Goal: Task Accomplishment & Management: Manage account settings

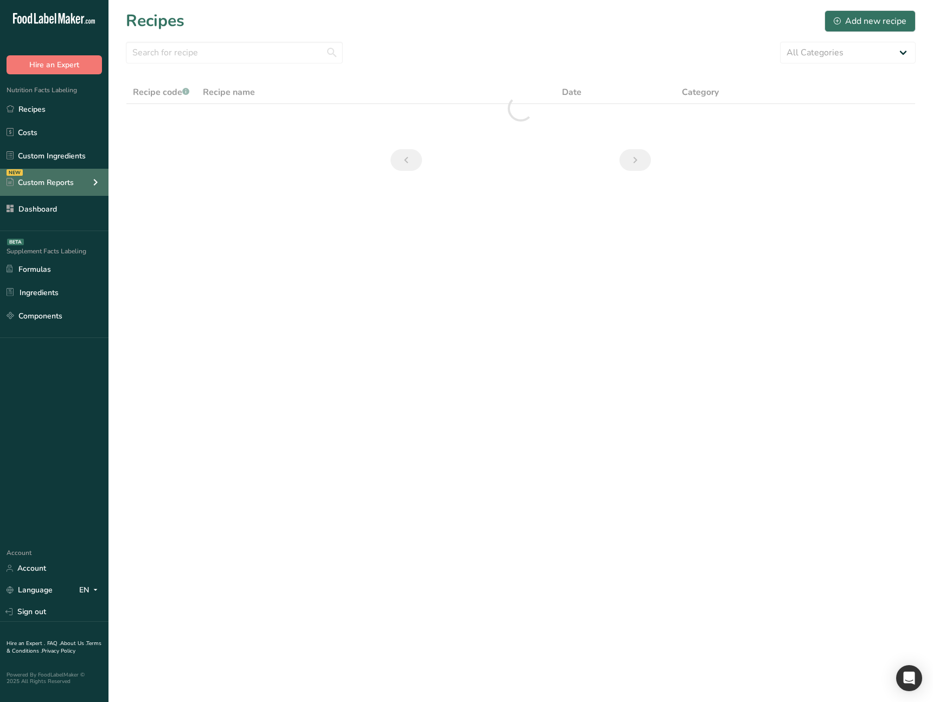
click at [72, 187] on div "Custom Reports" at bounding box center [40, 182] width 67 height 11
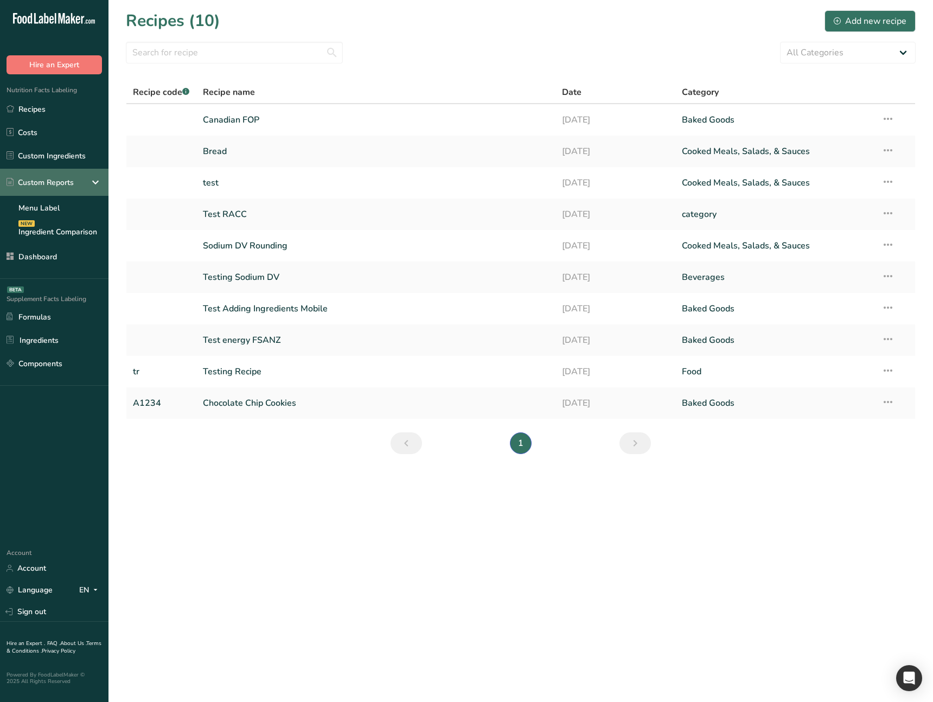
click at [72, 187] on div "Custom Reports" at bounding box center [40, 182] width 67 height 11
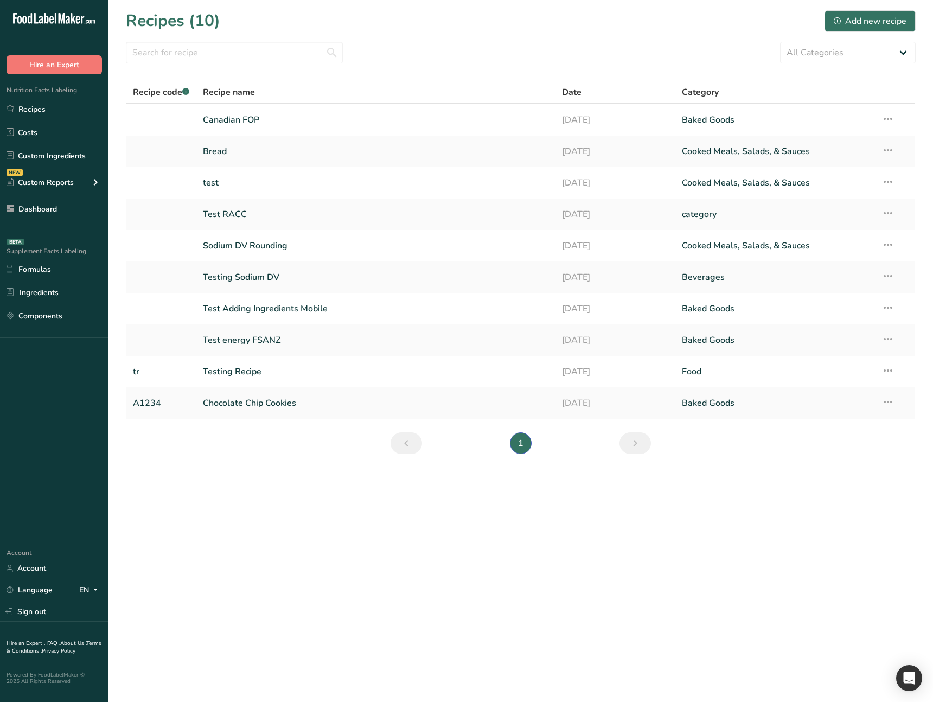
click at [395, 540] on main "Recipes (10) Add new recipe All Categories Baked Goods Beverages category Cooke…" at bounding box center [466, 351] width 933 height 702
click at [319, 498] on main "Recipes (10) Add new recipe All Categories Baked Goods Beverages category Cooke…" at bounding box center [466, 351] width 933 height 702
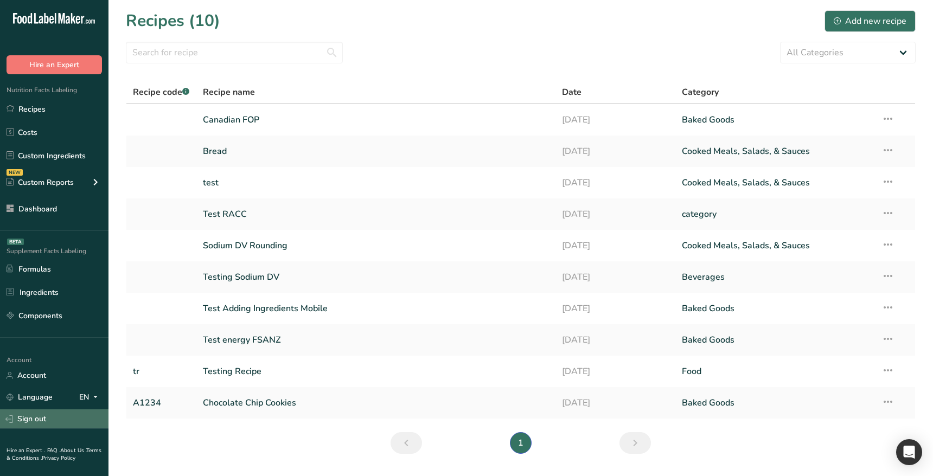
click at [31, 424] on link "Sign out" at bounding box center [54, 419] width 109 height 19
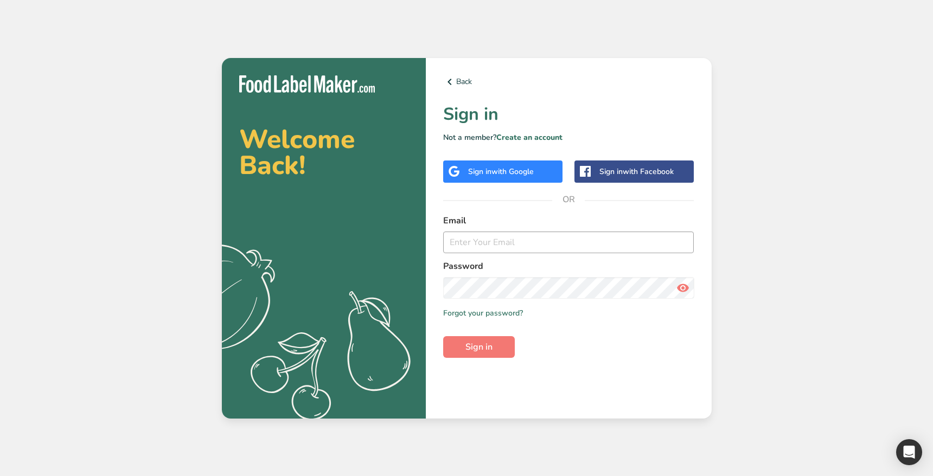
drag, startPoint x: 520, startPoint y: 256, endPoint x: 531, endPoint y: 245, distance: 15.3
click at [520, 256] on form "Email Password Remember me Forgot your password? Sign in" at bounding box center [568, 286] width 251 height 144
click at [535, 241] on input "email" at bounding box center [568, 243] width 251 height 22
type input "ahmad@foodlabelmaker.com"
click at [475, 341] on span "Sign in" at bounding box center [479, 347] width 27 height 13
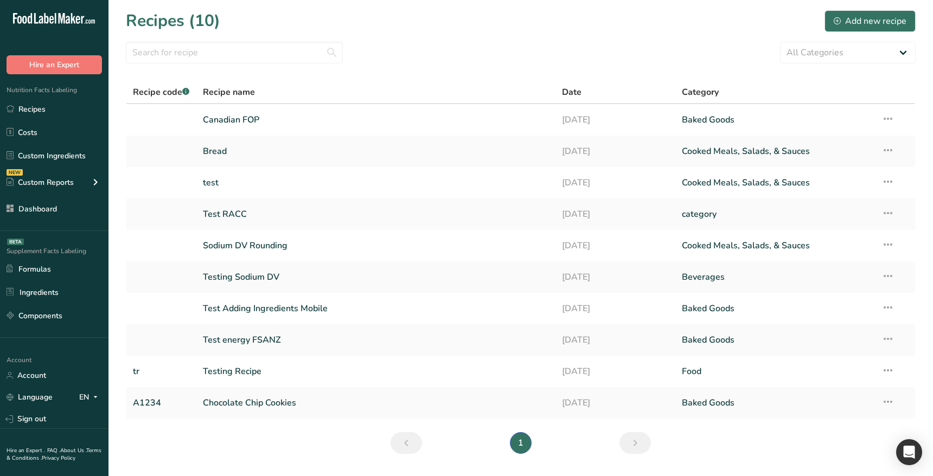
scroll to position [30, 0]
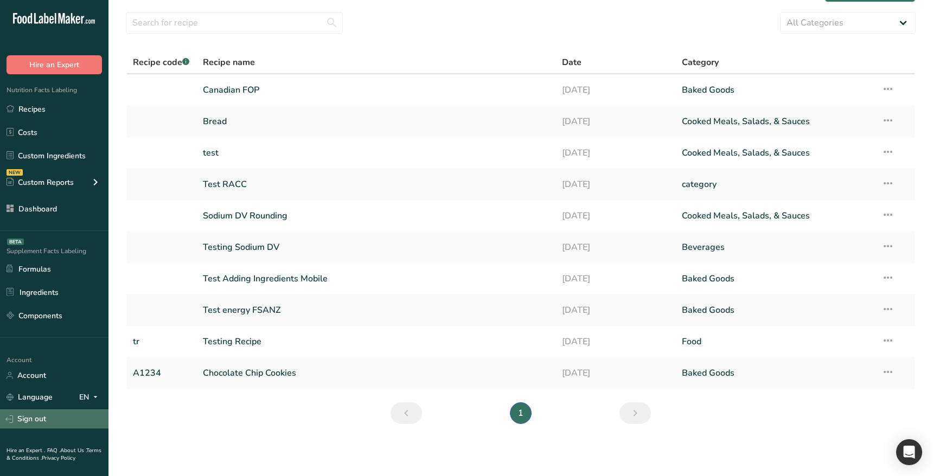
click at [50, 422] on link "Sign out" at bounding box center [54, 419] width 109 height 19
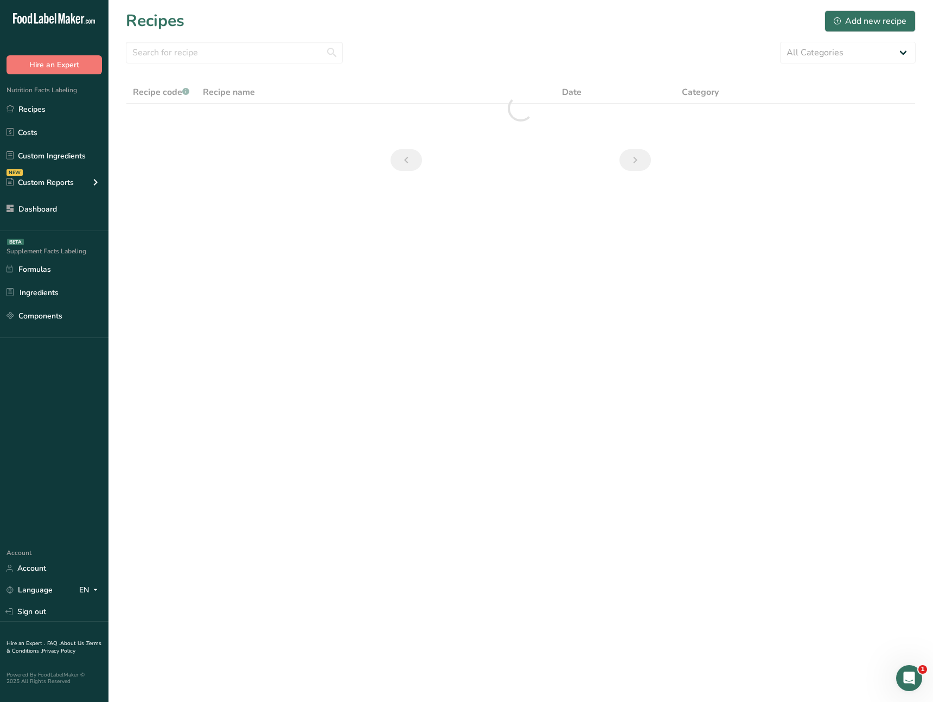
click at [314, 283] on main "Recipes Add new recipe All Categories Baked Goods Beverages Confectionery Cooke…" at bounding box center [466, 351] width 933 height 702
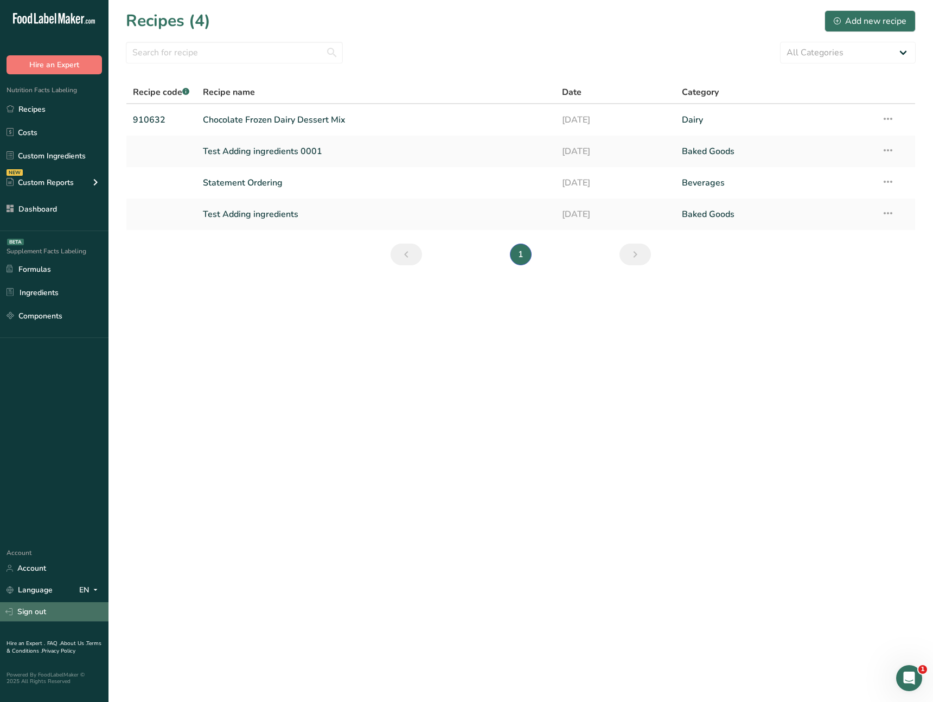
click at [76, 613] on link "Sign out" at bounding box center [54, 611] width 109 height 19
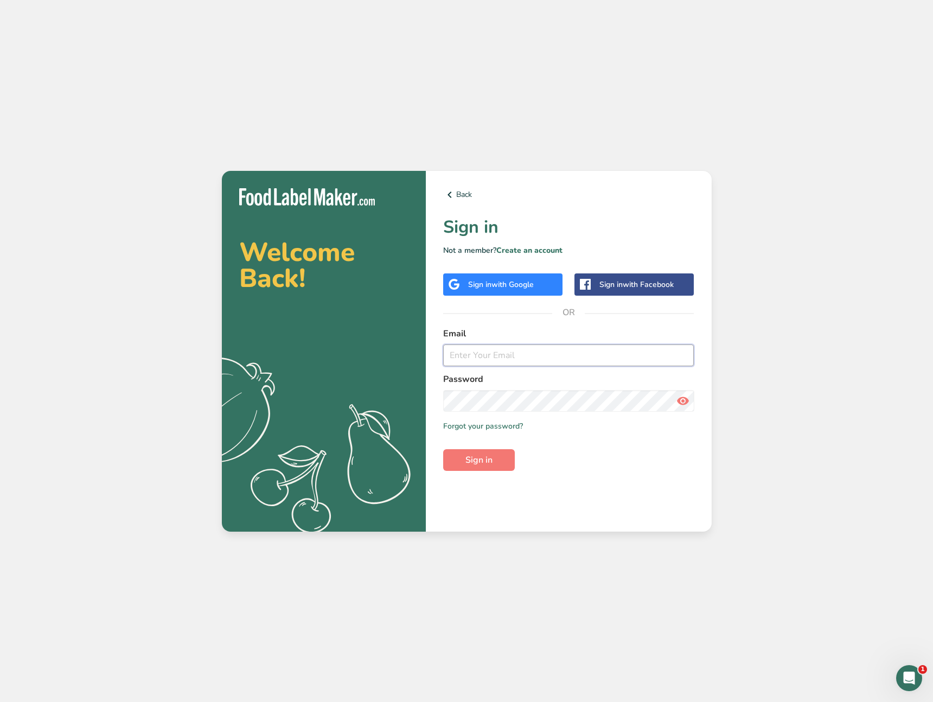
drag, startPoint x: 511, startPoint y: 355, endPoint x: 519, endPoint y: 365, distance: 13.5
click at [512, 357] on input "email" at bounding box center [568, 356] width 251 height 22
type input "ahmad@foodlabelmaker.com"
click at [488, 455] on span "Sign in" at bounding box center [479, 460] width 27 height 13
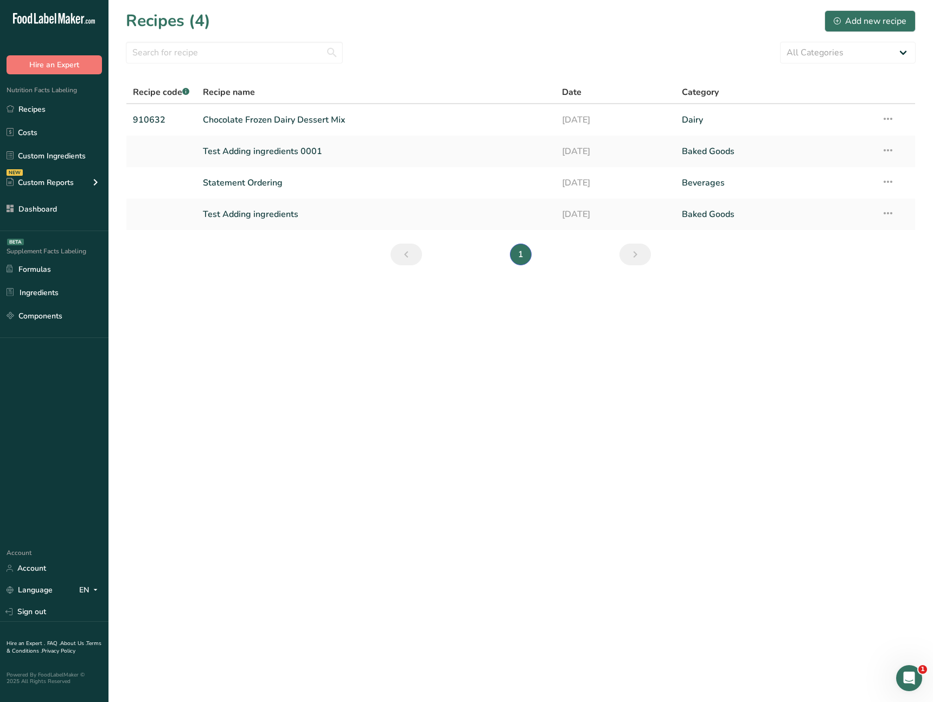
drag, startPoint x: 409, startPoint y: 409, endPoint x: 252, endPoint y: 81, distance: 362.9
click at [409, 409] on main "Recipes (4) Add new recipe All Categories Baked Goods Beverages Confectionery C…" at bounding box center [466, 351] width 933 height 702
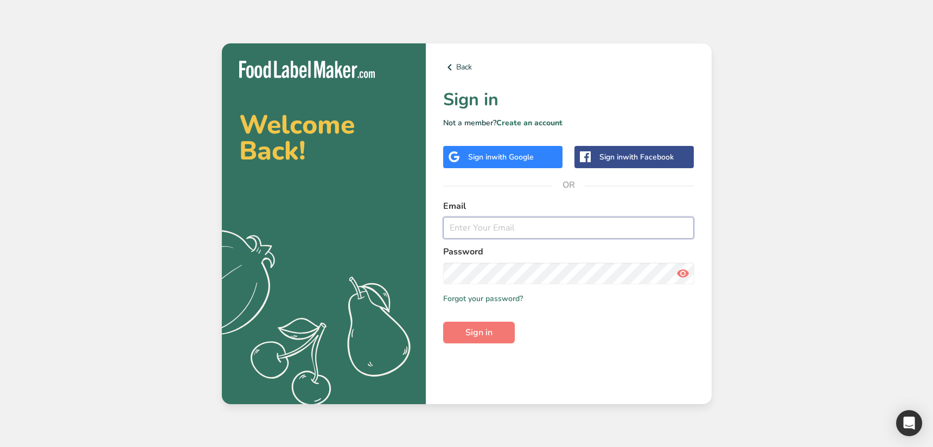
click at [517, 238] on input "email" at bounding box center [568, 228] width 251 height 22
paste input "[EMAIL_ADDRESS][DOMAIN_NAME]"
type input "[EMAIL_ADDRESS][DOMAIN_NAME]"
drag, startPoint x: 487, startPoint y: 333, endPoint x: 504, endPoint y: 385, distance: 55.3
click at [487, 319] on span "Sign in" at bounding box center [479, 332] width 27 height 13
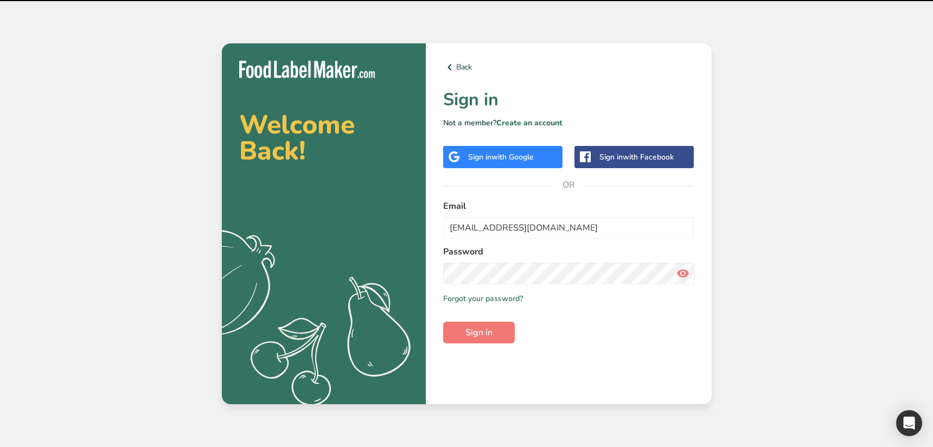
click at [561, 319] on div "Back Sign in Not a member? Create an account Sign in with Google Sign in with F…" at bounding box center [569, 223] width 286 height 361
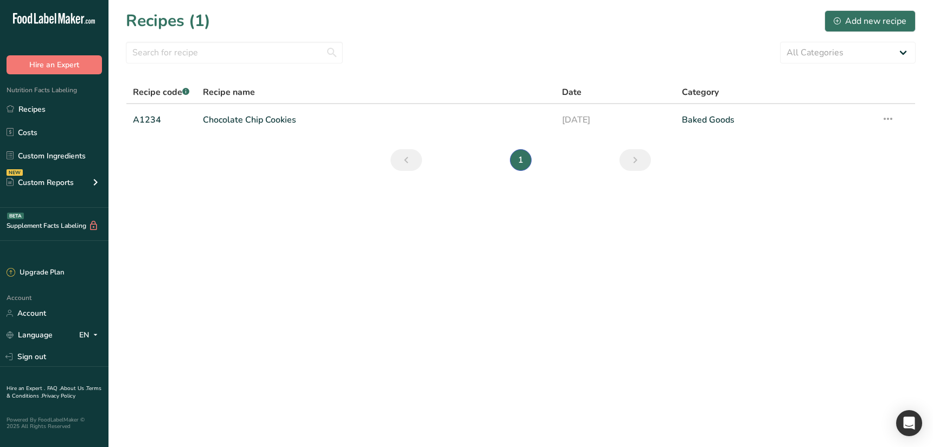
click at [353, 319] on main "Recipes (1) Add new recipe All Categories Baked Goods Beverages category Cooked…" at bounding box center [466, 223] width 933 height 447
click at [30, 319] on link "Sign out" at bounding box center [54, 356] width 109 height 19
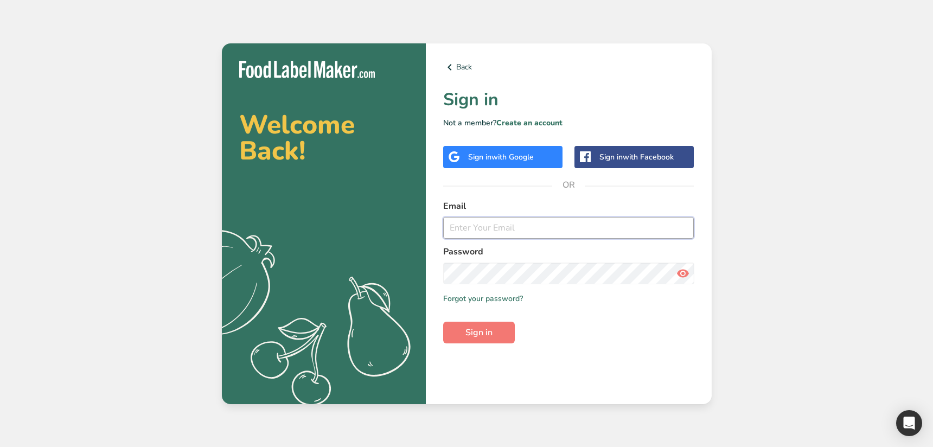
click at [533, 226] on input "email" at bounding box center [568, 228] width 251 height 22
type input "[EMAIL_ADDRESS][DOMAIN_NAME]"
click at [501, 333] on button "Sign in" at bounding box center [479, 333] width 72 height 22
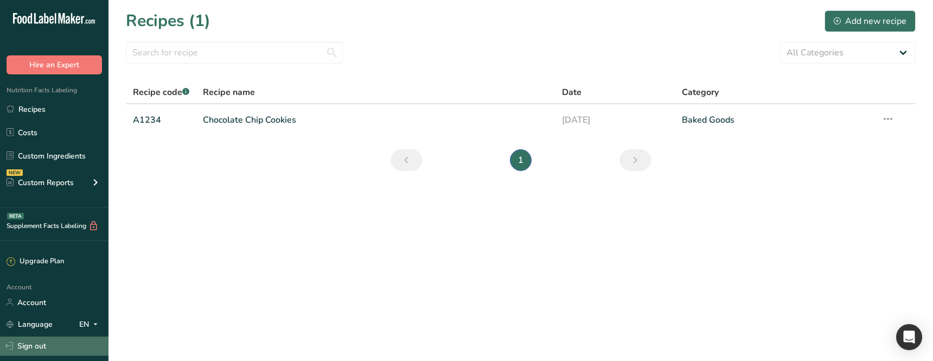
click at [103, 350] on link "Sign out" at bounding box center [54, 345] width 109 height 19
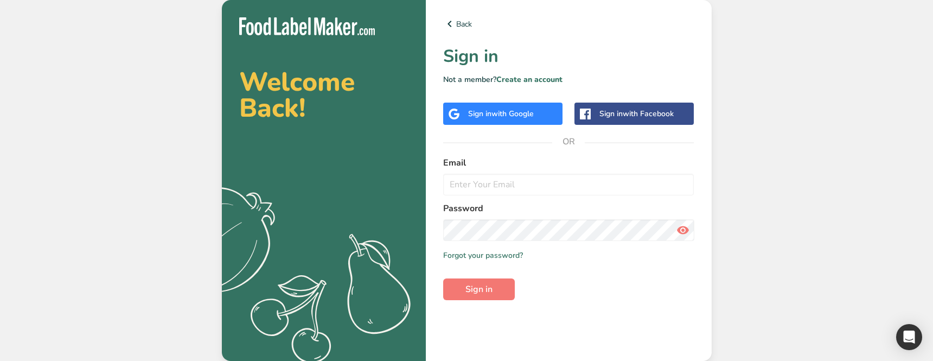
click at [511, 109] on span "with Google" at bounding box center [513, 114] width 42 height 10
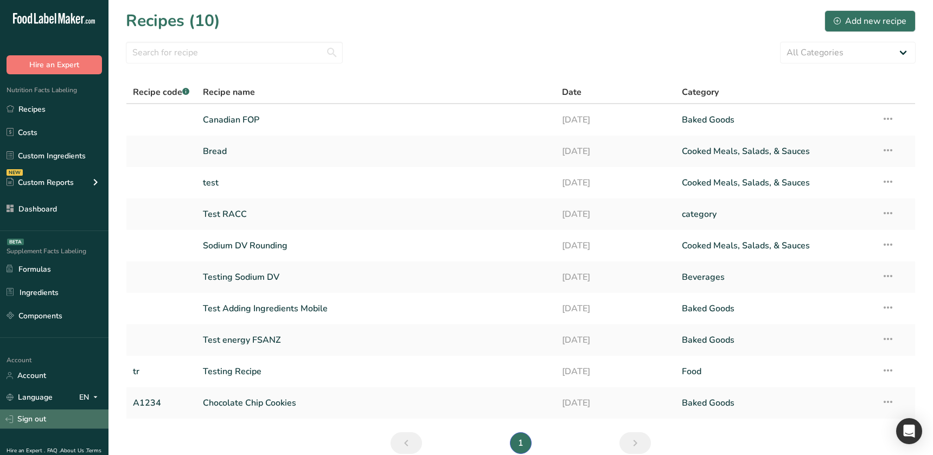
click at [43, 360] on link "Sign out" at bounding box center [54, 419] width 109 height 19
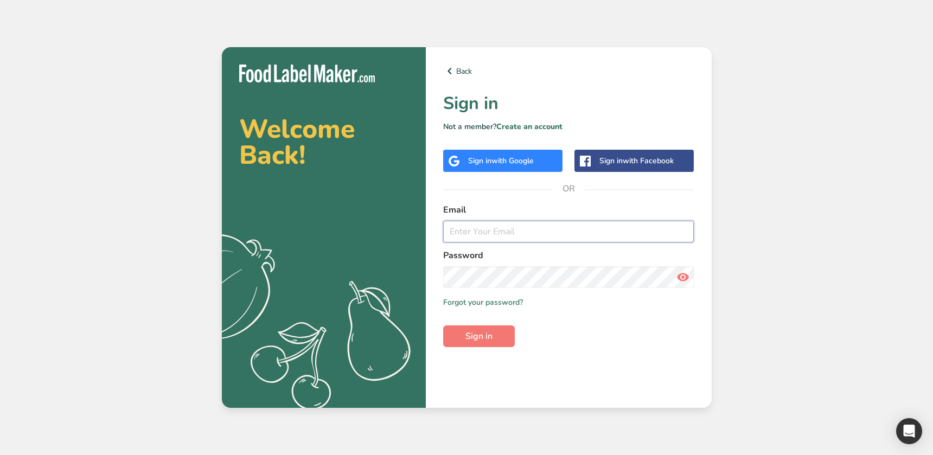
click at [460, 226] on input "email" at bounding box center [568, 232] width 251 height 22
type input "[EMAIL_ADDRESS][DOMAIN_NAME]"
